Goal: Task Accomplishment & Management: Complete application form

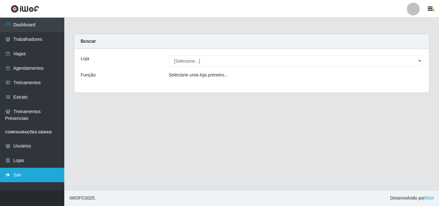
click at [14, 172] on link "Sair" at bounding box center [32, 175] width 64 height 14
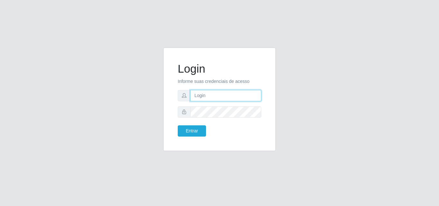
click at [226, 97] on input "text" at bounding box center [225, 95] width 71 height 11
type input "thiagol@bemais"
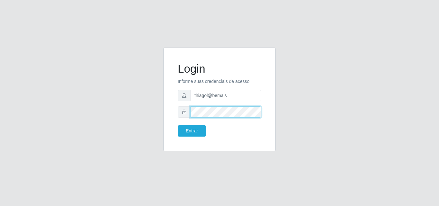
click at [178, 125] on button "Entrar" at bounding box center [192, 130] width 28 height 11
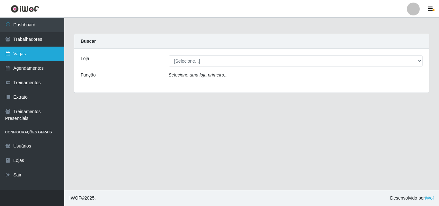
click at [26, 57] on link "Vagas" at bounding box center [32, 54] width 64 height 14
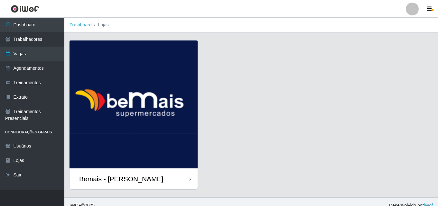
click at [145, 94] on img at bounding box center [133, 105] width 128 height 128
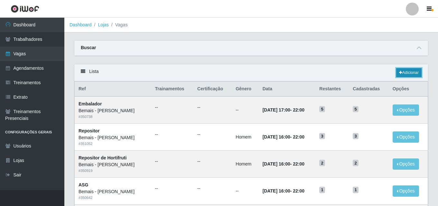
click at [413, 73] on link "Adicionar" at bounding box center [408, 72] width 25 height 9
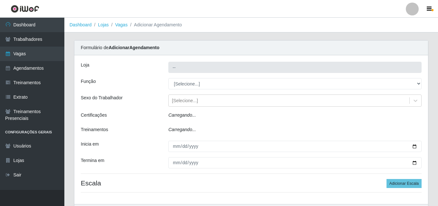
type input "Bemais - [PERSON_NAME]"
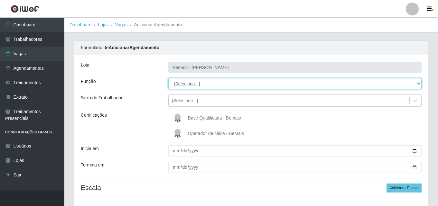
click at [193, 80] on select "[Selecione...] ASG ASG + ASG ++ Auxiliar de Depósito Auxiliar de Depósito + Aux…" at bounding box center [294, 83] width 253 height 11
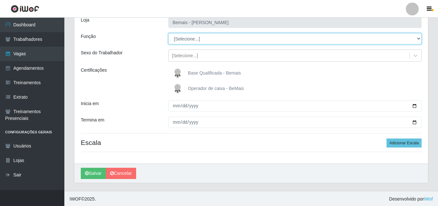
scroll to position [46, 0]
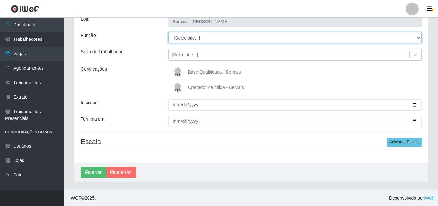
click at [204, 38] on select "[Selecione...] ASG ASG + ASG ++ Auxiliar de Depósito Auxiliar de Depósito + Aux…" at bounding box center [294, 37] width 253 height 11
select select "117"
click at [168, 32] on select "[Selecione...] ASG ASG + ASG ++ Auxiliar de Depósito Auxiliar de Depósito + Aux…" at bounding box center [294, 37] width 253 height 11
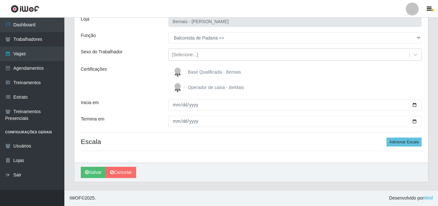
click at [217, 75] on label "Base Qualificada - Bemais" at bounding box center [206, 72] width 70 height 13
click at [0, 0] on input "Base Qualificada - Bemais" at bounding box center [0, 0] width 0 height 0
click at [209, 53] on div "[Selecione...]" at bounding box center [288, 55] width 241 height 11
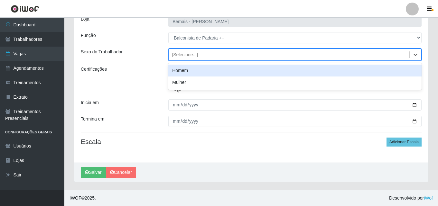
click at [197, 70] on div "Homem" at bounding box center [294, 71] width 253 height 12
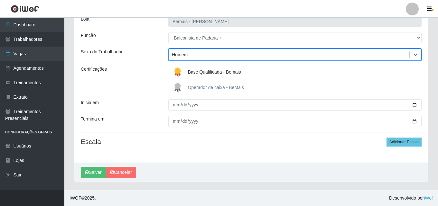
click at [200, 57] on div "Homem" at bounding box center [288, 55] width 241 height 11
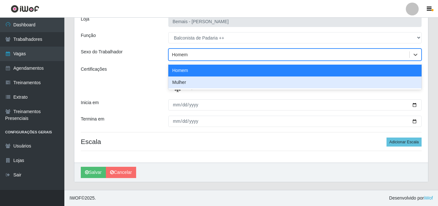
click at [198, 83] on div "Mulher" at bounding box center [294, 83] width 253 height 12
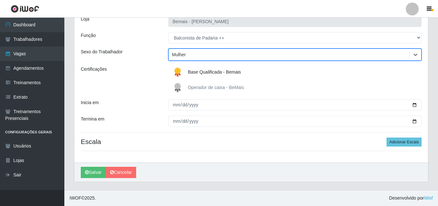
click at [192, 76] on label "Base Qualificada - Bemais" at bounding box center [206, 72] width 70 height 13
click at [0, 0] on input "Base Qualificada - Bemais" at bounding box center [0, 0] width 0 height 0
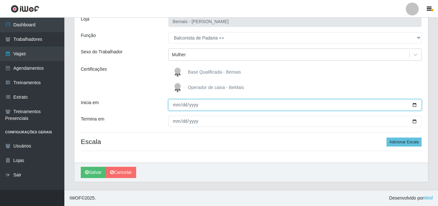
click at [174, 104] on input "Inicia em" at bounding box center [294, 104] width 253 height 11
type input "[DATE]"
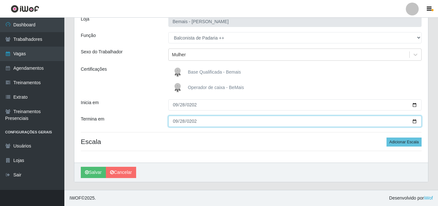
type input "[DATE]"
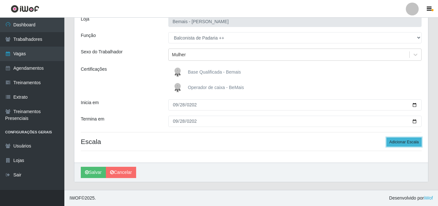
click at [402, 141] on button "Adicionar Escala" at bounding box center [403, 142] width 35 height 9
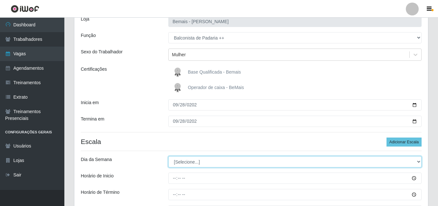
click at [204, 158] on select "[Selecione...] Segunda Terça Quarta Quinta Sexta Sábado Domingo" at bounding box center [294, 161] width 253 height 11
select select "0"
click at [168, 156] on select "[Selecione...] Segunda Terça Quarta Quinta Sexta Sábado Domingo" at bounding box center [294, 161] width 253 height 11
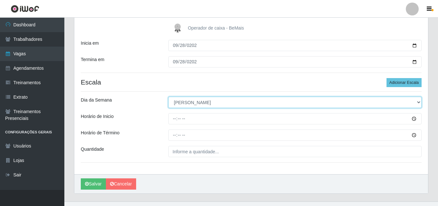
scroll to position [110, 0]
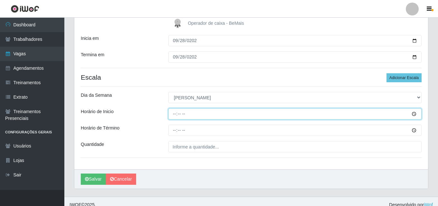
click at [174, 111] on input "Horário de Inicio" at bounding box center [294, 113] width 253 height 11
type input "15:00"
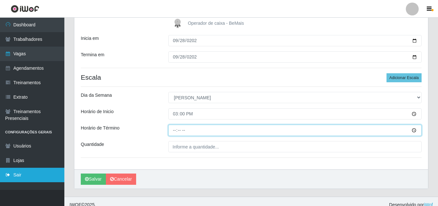
type input "21:00"
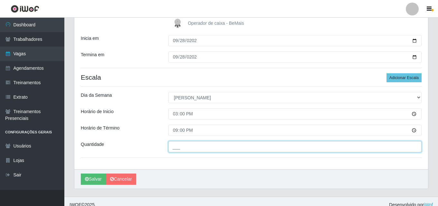
click at [222, 146] on input "___" at bounding box center [294, 146] width 253 height 11
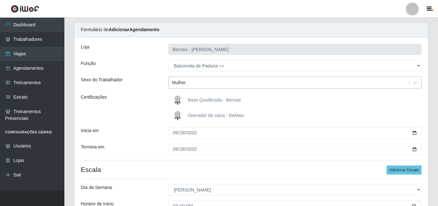
scroll to position [32, 0]
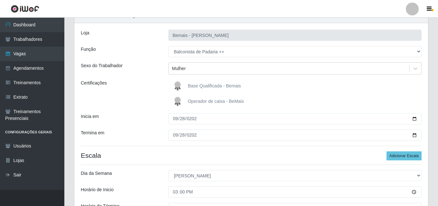
type input "1__"
click at [185, 86] on img at bounding box center [178, 86] width 15 height 13
click at [0, 0] on input "Base Qualificada - Bemais" at bounding box center [0, 0] width 0 height 0
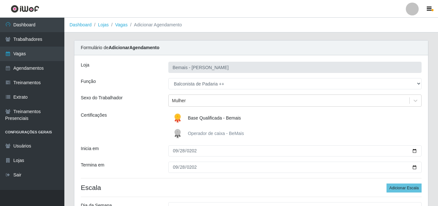
scroll to position [117, 0]
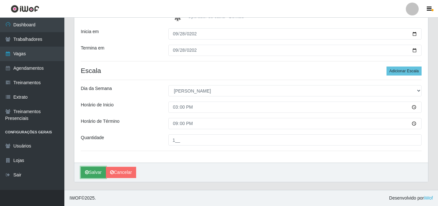
click at [97, 169] on button "Salvar" at bounding box center [93, 172] width 25 height 11
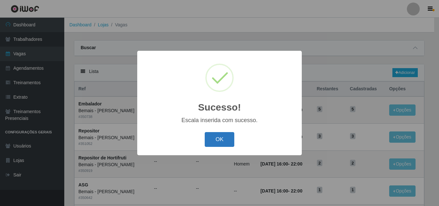
click at [234, 133] on button "OK" at bounding box center [220, 139] width 30 height 15
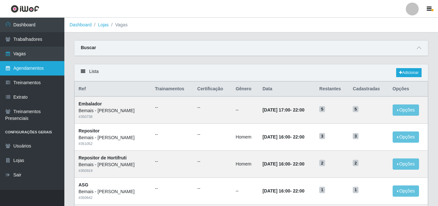
click at [45, 66] on link "Agendamentos" at bounding box center [32, 68] width 64 height 14
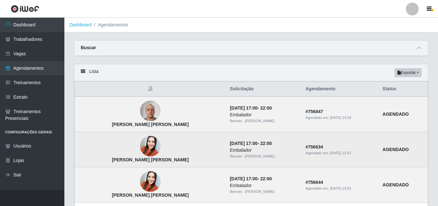
click at [140, 151] on img at bounding box center [150, 146] width 21 height 27
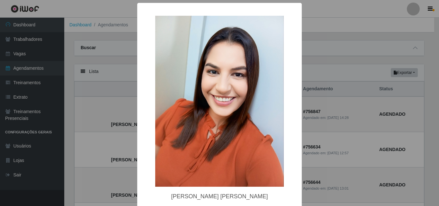
click at [119, 100] on div "× Gabriela Alencar Luna OK Cancel" at bounding box center [219, 103] width 439 height 206
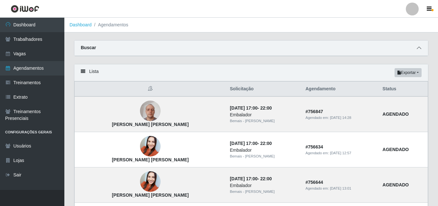
click at [421, 50] on span at bounding box center [419, 47] width 8 height 7
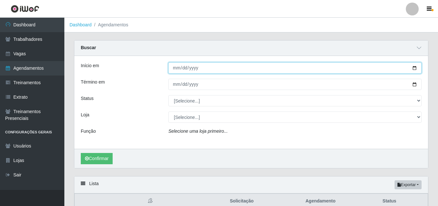
click at [174, 71] on input "Início em" at bounding box center [294, 67] width 253 height 11
type input "[DATE]"
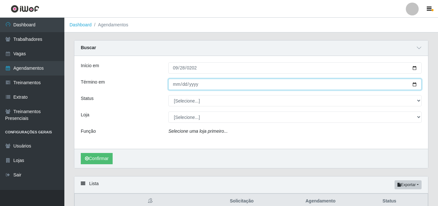
click at [178, 87] on input "Término em" at bounding box center [294, 84] width 253 height 11
type input "[DATE]"
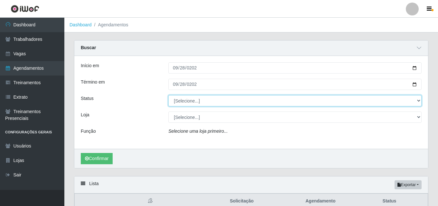
select select "AGENDADO"
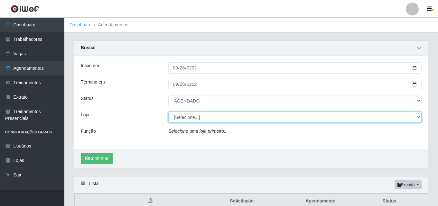
select select "230"
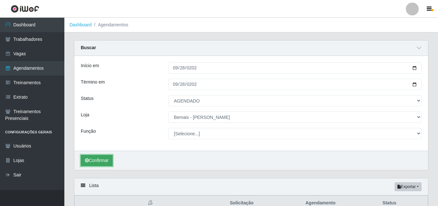
click at [104, 160] on button "Confirmar" at bounding box center [97, 160] width 32 height 11
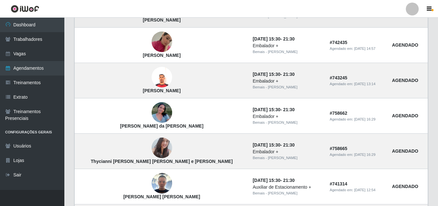
scroll to position [322, 0]
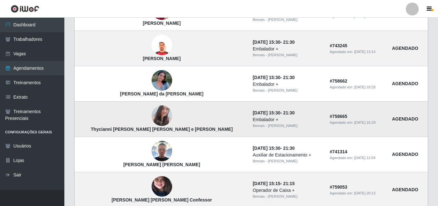
click at [151, 112] on img at bounding box center [161, 116] width 21 height 28
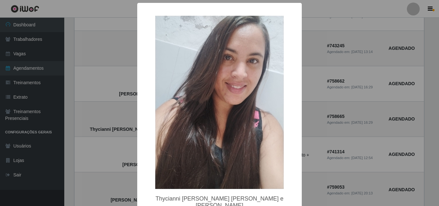
click at [98, 123] on div "× Thycianni Delmar Vieira de Paiva Bezerra e Silva OK Cancel" at bounding box center [219, 103] width 439 height 206
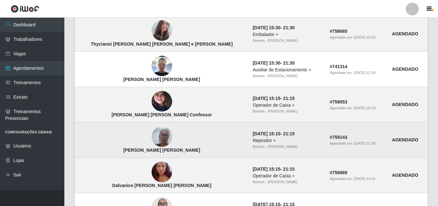
scroll to position [418, 0]
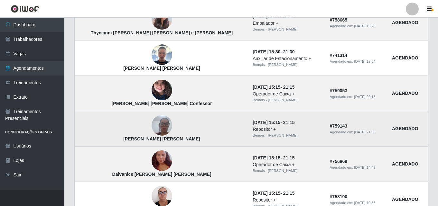
click at [151, 133] on img at bounding box center [161, 125] width 21 height 27
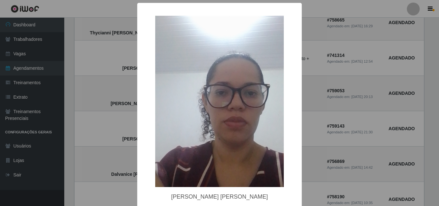
click at [129, 153] on div "× Cristiane camilo da silva OK Cancel" at bounding box center [219, 103] width 439 height 206
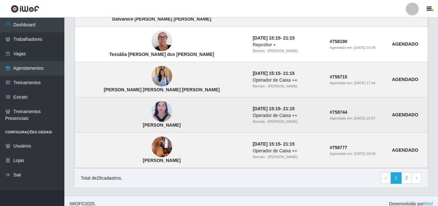
scroll to position [579, 0]
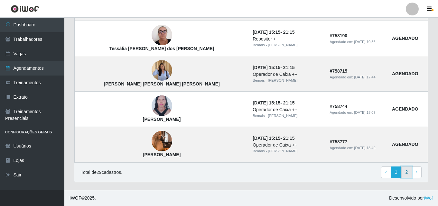
click at [405, 170] on link "2" at bounding box center [406, 173] width 11 height 12
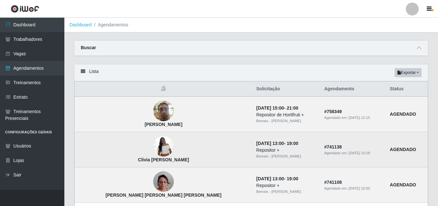
scroll to position [64, 0]
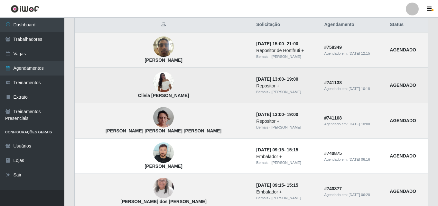
click at [153, 82] on img at bounding box center [163, 81] width 21 height 27
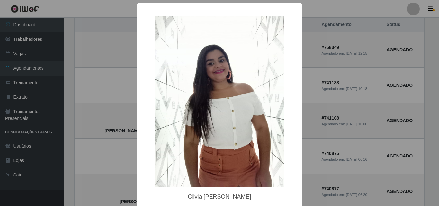
click at [328, 75] on div "× Clivia Valeria Conceição de Medeiros OK Cancel" at bounding box center [219, 103] width 439 height 206
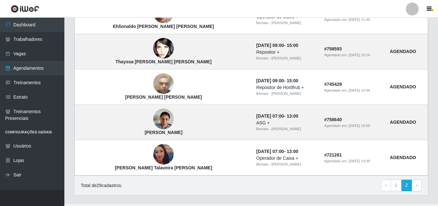
scroll to position [418, 0]
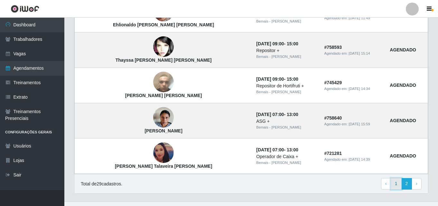
click at [395, 184] on link "1" at bounding box center [395, 184] width 11 height 12
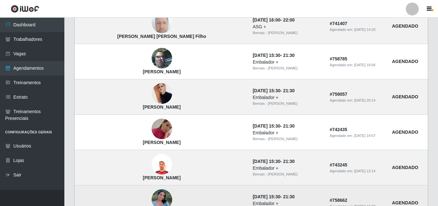
scroll to position [129, 0]
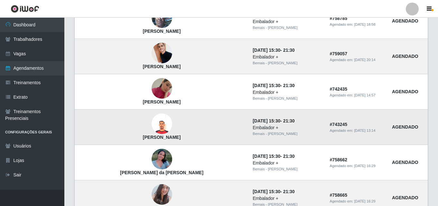
click at [151, 129] on img at bounding box center [161, 123] width 21 height 21
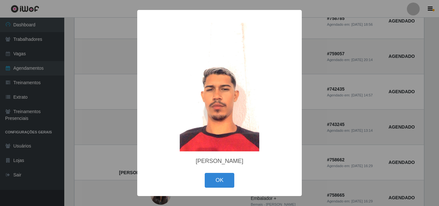
click at [119, 131] on div "× Wellington da Silva Santiago OK Cancel" at bounding box center [219, 103] width 439 height 206
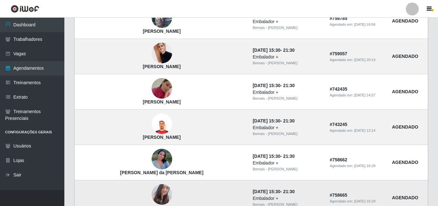
click at [151, 193] on img at bounding box center [161, 195] width 21 height 28
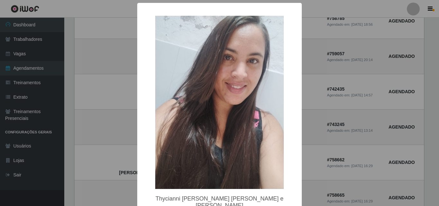
click at [115, 162] on div "× Thycianni Delmar Vieira de Paiva Bezerra e Silva OK Cancel" at bounding box center [219, 103] width 439 height 206
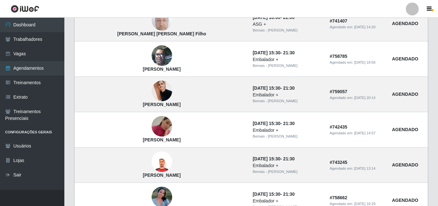
scroll to position [79, 0]
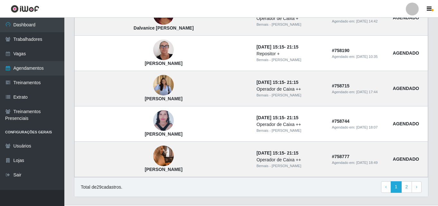
scroll to position [465, 0]
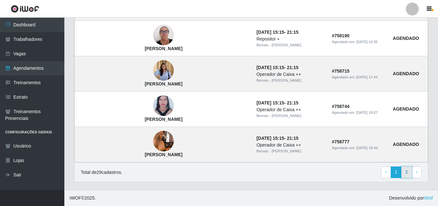
click at [403, 173] on link "2" at bounding box center [406, 173] width 11 height 12
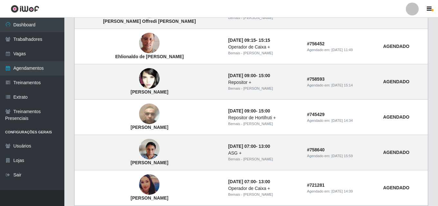
scroll to position [418, 0]
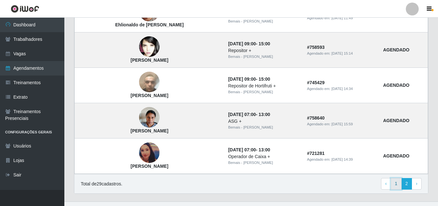
click at [398, 189] on link "1" at bounding box center [395, 184] width 11 height 12
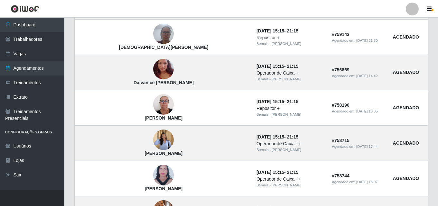
scroll to position [450, 0]
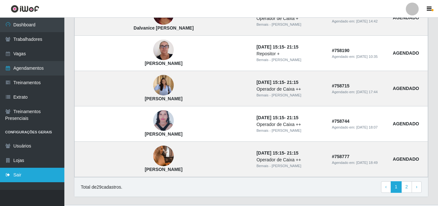
click at [32, 171] on link "Sair" at bounding box center [32, 175] width 64 height 14
